Goal: Information Seeking & Learning: Learn about a topic

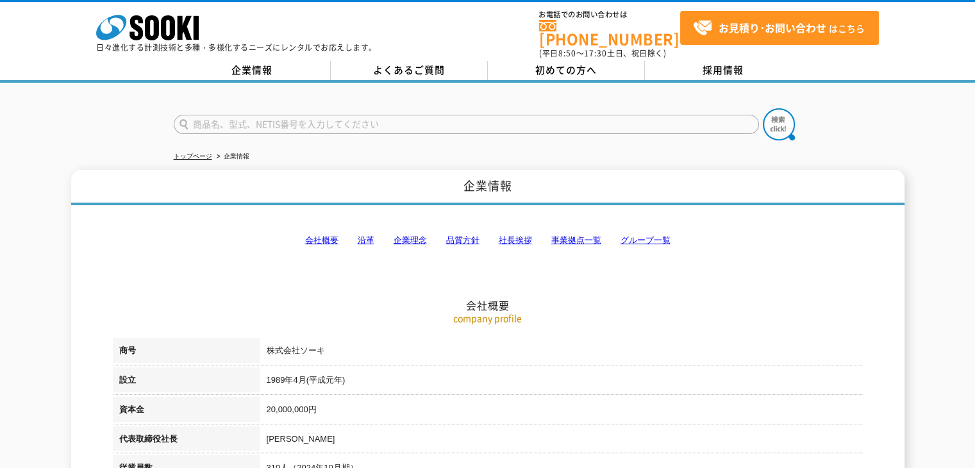
click at [645, 235] on link "グループ一覧" at bounding box center [646, 240] width 50 height 10
click at [358, 235] on link "沿革" at bounding box center [366, 240] width 17 height 10
click at [408, 235] on link "企業理念" at bounding box center [410, 240] width 33 height 10
click at [516, 235] on link "社長挨拶" at bounding box center [515, 240] width 33 height 10
click at [326, 235] on link "会社概要" at bounding box center [321, 240] width 33 height 10
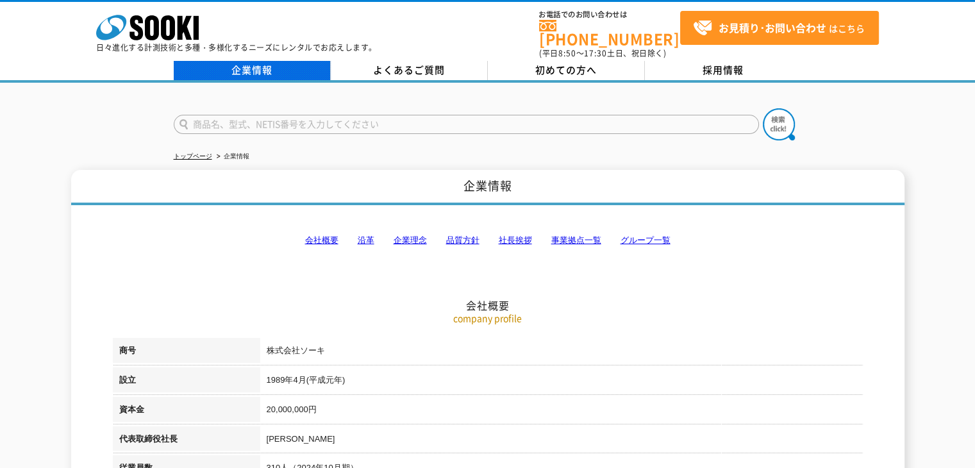
click at [260, 65] on link "企業情報" at bounding box center [252, 70] width 157 height 19
click at [259, 62] on link "企業情報" at bounding box center [252, 70] width 157 height 19
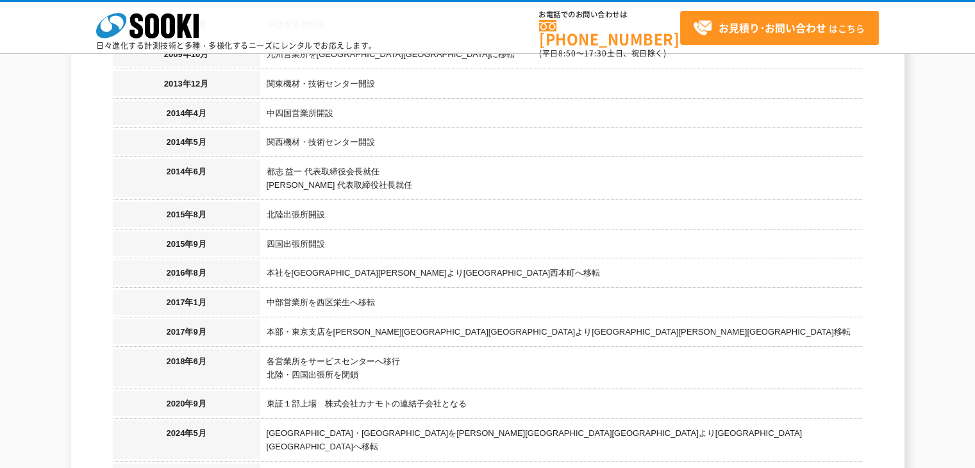
scroll to position [1347, 0]
